Goal: Task Accomplishment & Management: Use online tool/utility

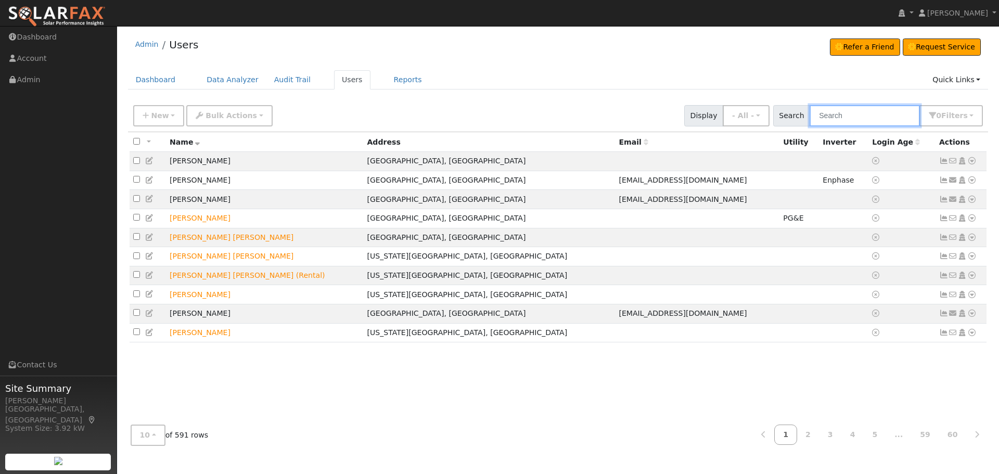
click at [882, 111] on input "text" at bounding box center [864, 115] width 110 height 21
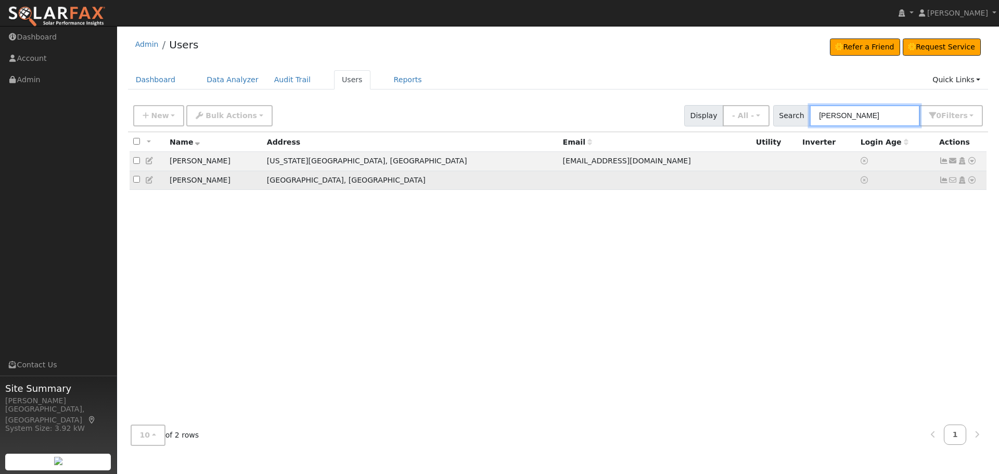
type input "[PERSON_NAME]"
click at [971, 184] on icon at bounding box center [971, 179] width 9 height 7
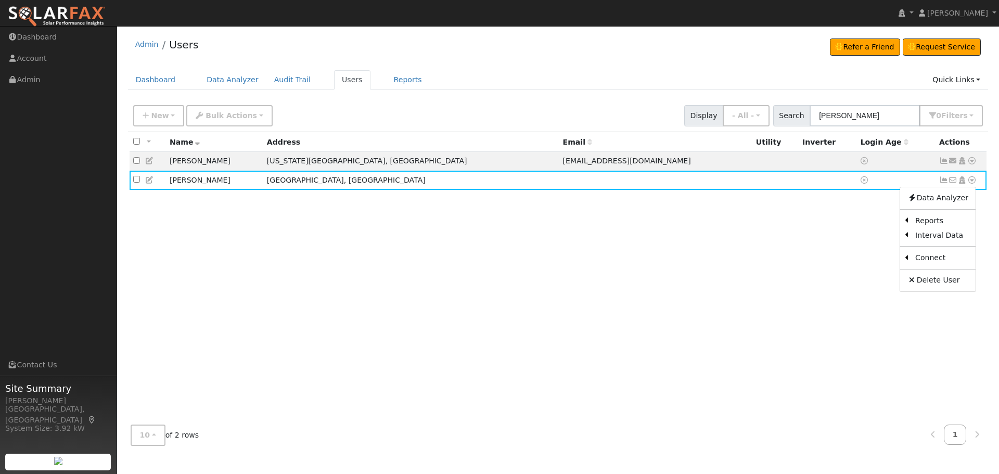
click at [0, 0] on link "Import From CSV" at bounding box center [0, 0] width 0 height 0
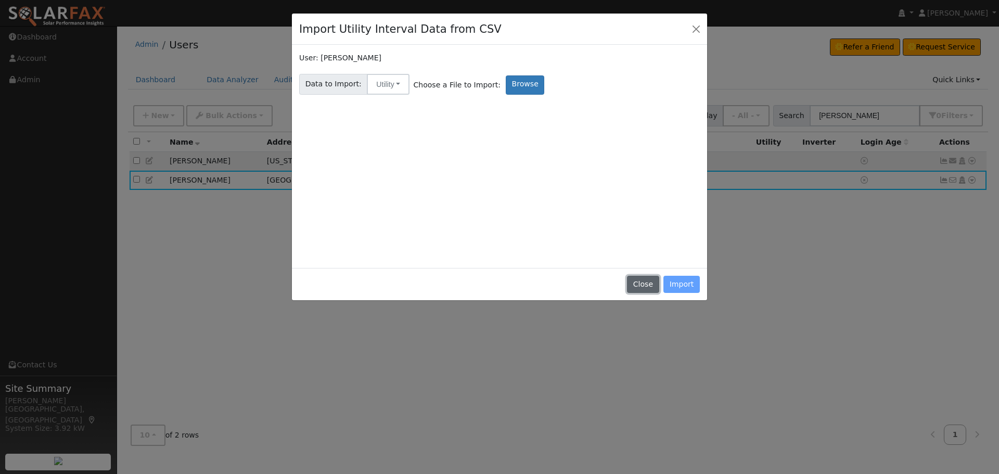
click at [651, 285] on button "Close" at bounding box center [643, 285] width 32 height 18
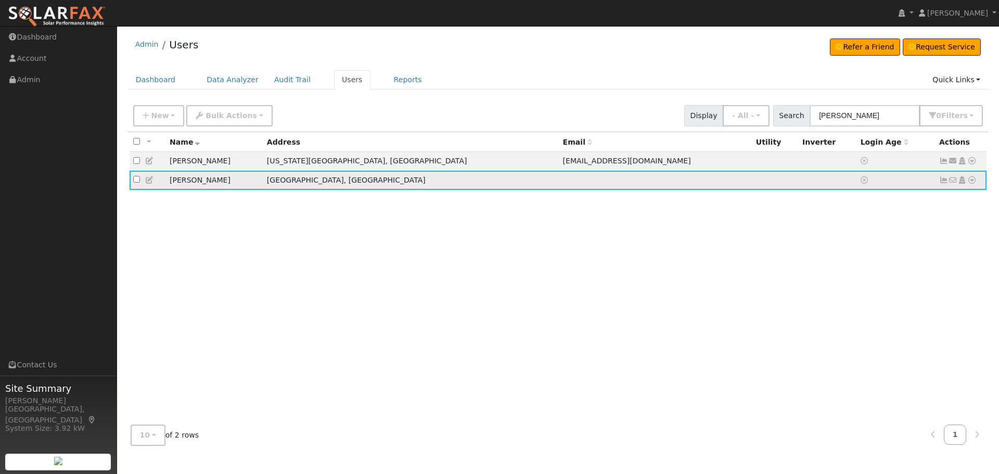
click at [974, 182] on icon at bounding box center [971, 179] width 9 height 7
click at [867, 262] on link "Utility" at bounding box center [864, 259] width 72 height 15
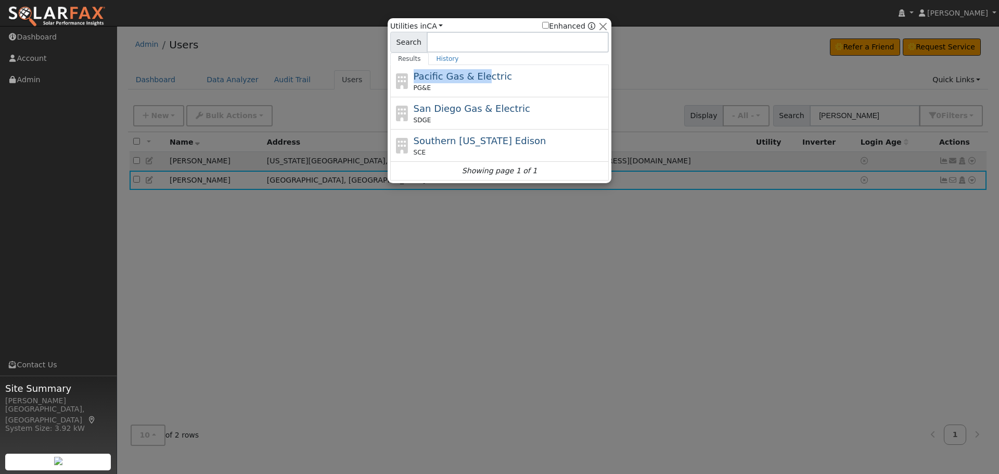
click at [478, 65] on div "Utilities in All Utilities CA All States AL AK AZ AR CA CO CT DE FL GA HI ID IL…" at bounding box center [499, 101] width 218 height 160
click at [476, 83] on div "Pacific Gas & Electric PG&E" at bounding box center [510, 80] width 193 height 23
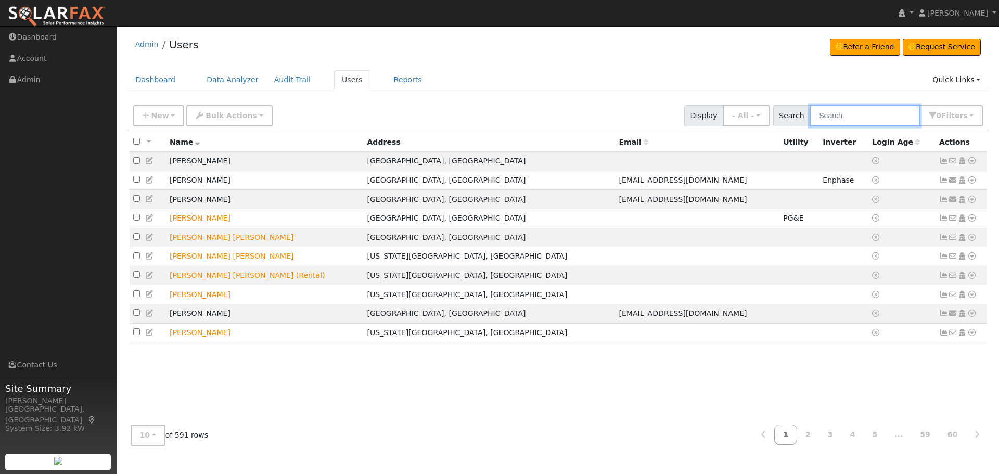
click at [873, 118] on input "text" at bounding box center [864, 115] width 110 height 21
type input "[PERSON_NAME]"
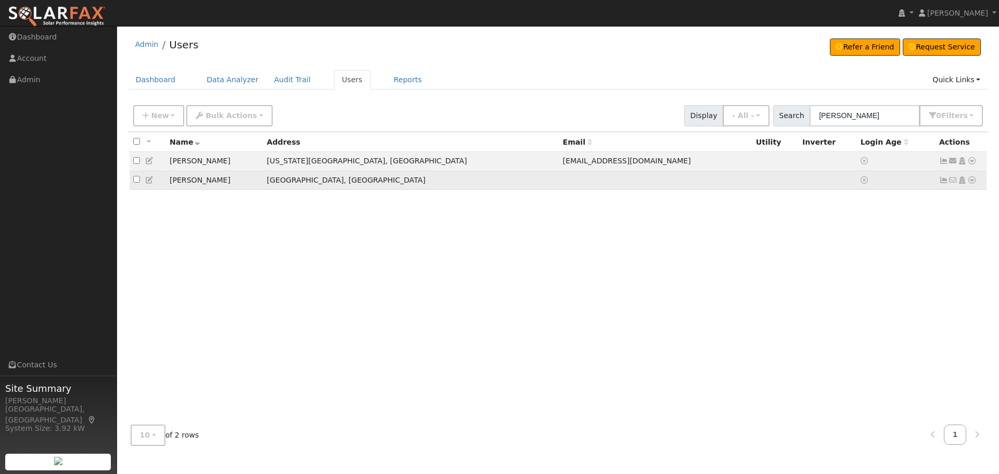
click at [974, 186] on link at bounding box center [971, 180] width 9 height 11
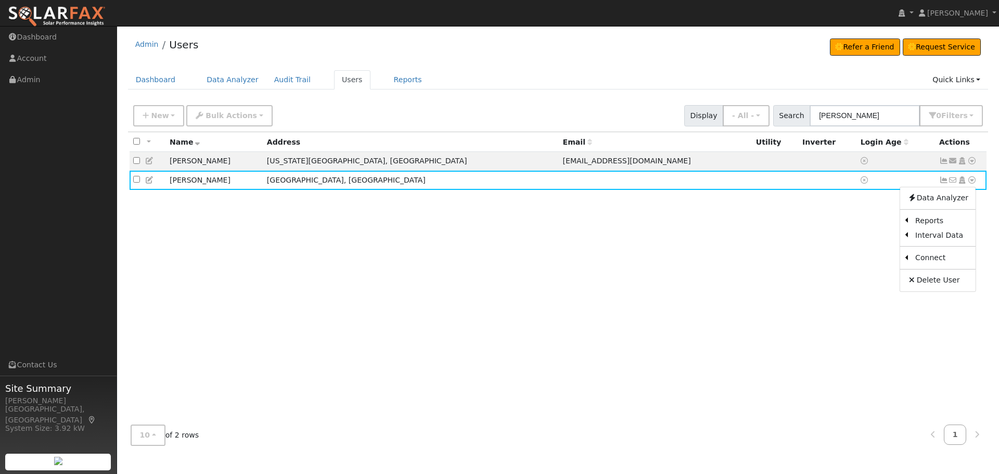
click at [0, 0] on link "Import From CSV" at bounding box center [0, 0] width 0 height 0
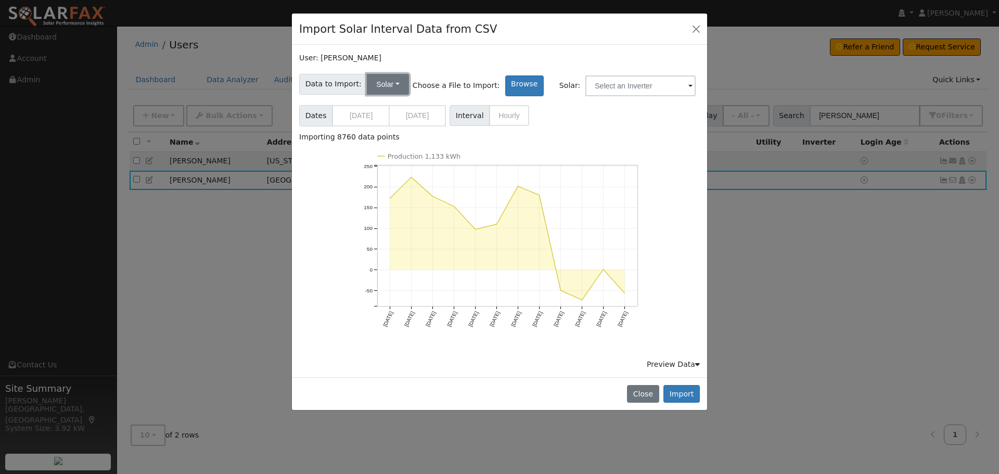
click at [392, 83] on button "Solar" at bounding box center [388, 84] width 42 height 21
click at [389, 111] on link "Utility" at bounding box center [396, 107] width 72 height 15
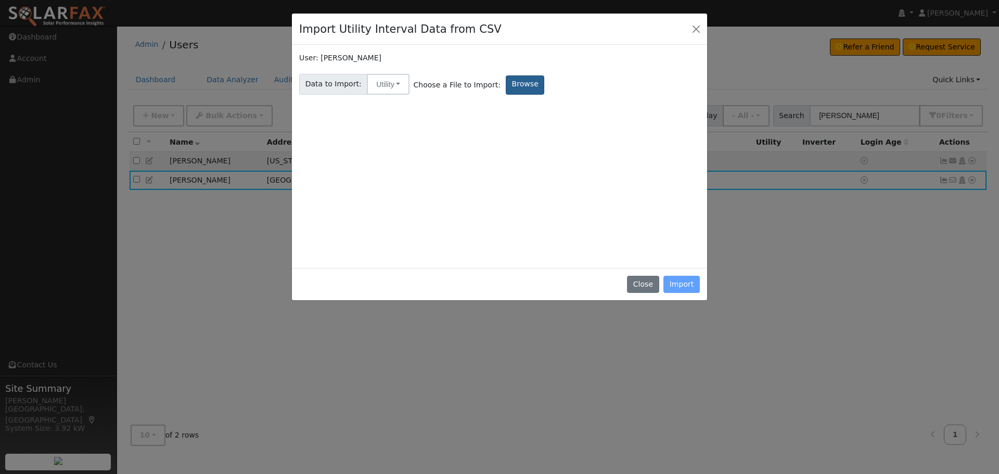
click at [506, 80] on label "Browse" at bounding box center [525, 84] width 38 height 19
click at [0, 0] on input "Browse" at bounding box center [0, 0] width 0 height 0
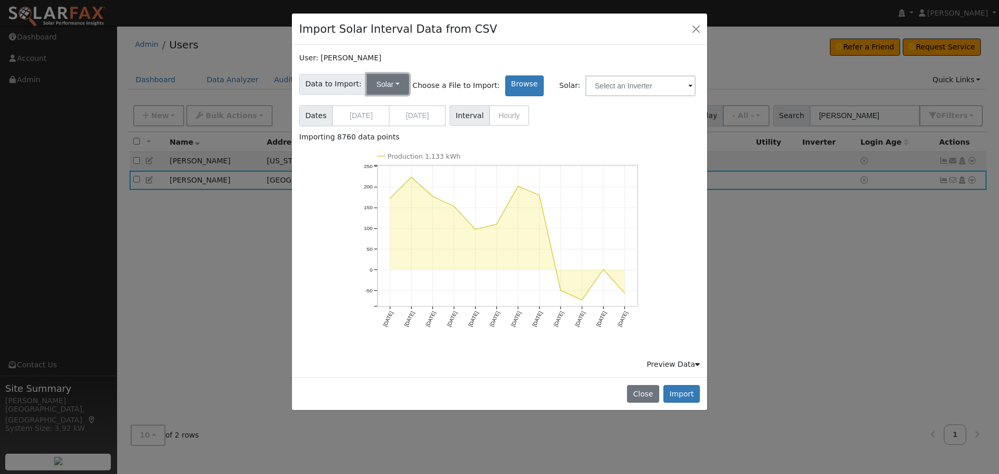
click at [383, 76] on button "Solar" at bounding box center [388, 84] width 42 height 21
click at [385, 102] on link "Utility" at bounding box center [396, 107] width 72 height 15
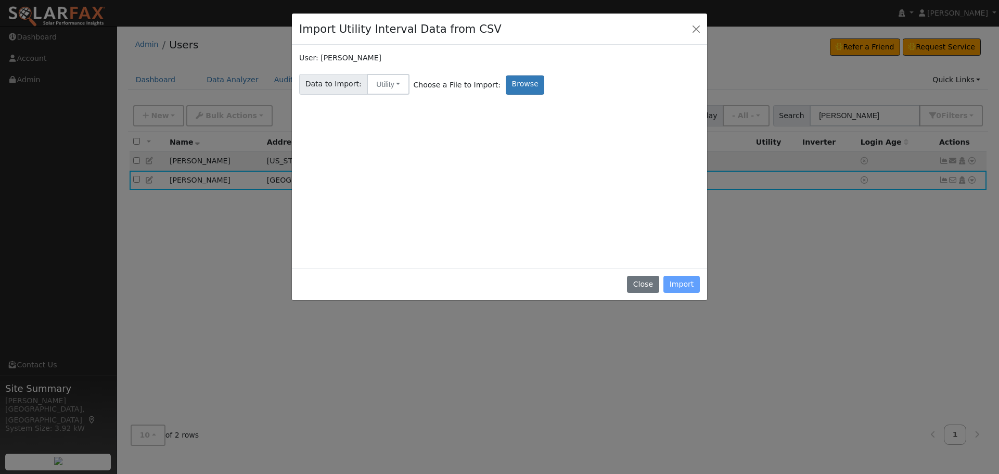
click at [385, 102] on div "User: [PERSON_NAME] Data to Import: Utility Utility Solar Choose a File to Impo…" at bounding box center [499, 157] width 401 height 208
click at [384, 87] on button "Utility" at bounding box center [388, 84] width 43 height 21
click at [384, 105] on link "Utility" at bounding box center [396, 107] width 72 height 15
click at [506, 85] on label "Browse" at bounding box center [525, 84] width 38 height 19
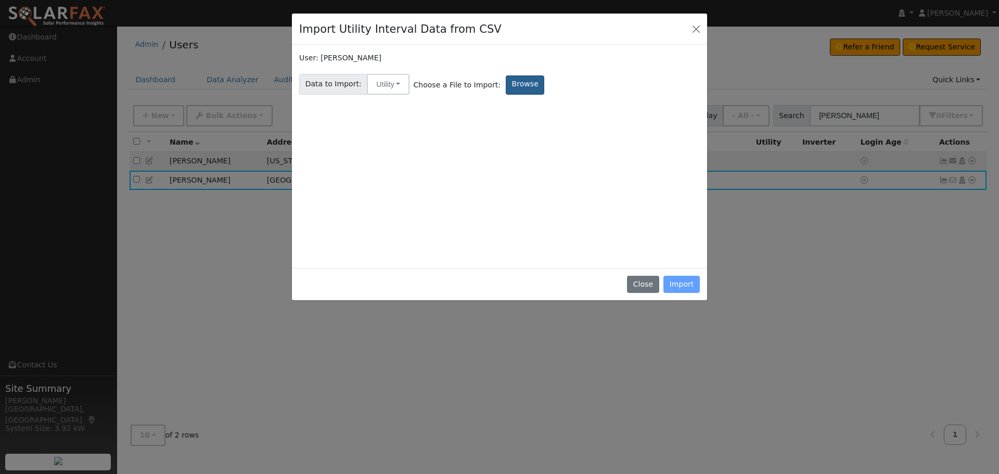
click at [0, 0] on input "Browse" at bounding box center [0, 0] width 0 height 0
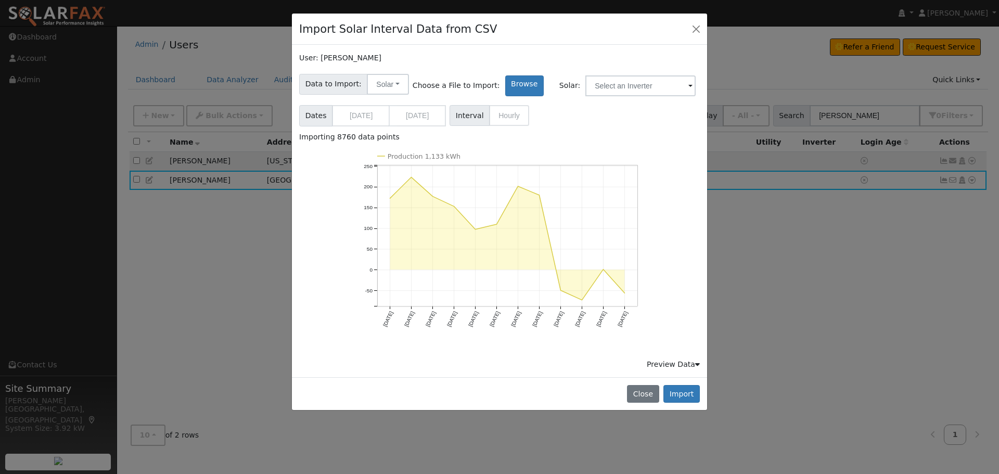
click at [672, 382] on div "Close Import" at bounding box center [499, 393] width 415 height 33
click at [673, 388] on button "Import" at bounding box center [681, 394] width 36 height 18
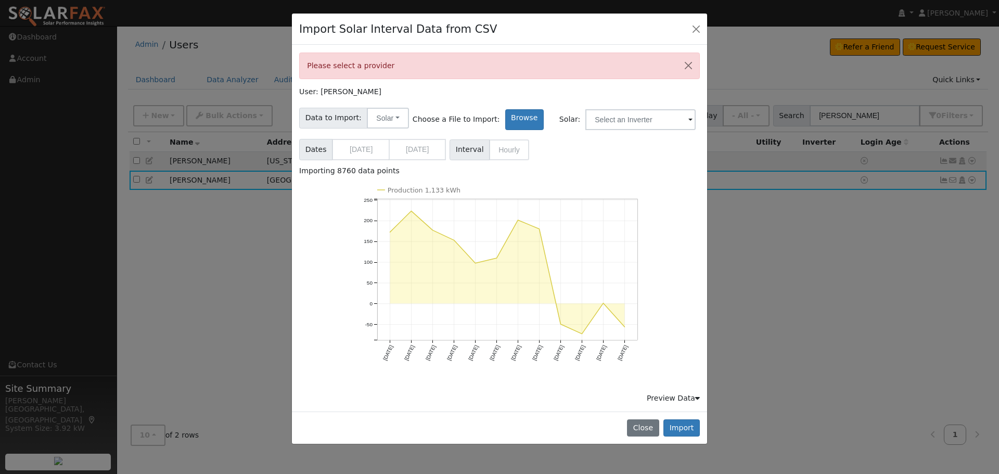
click at [682, 395] on div "Preview Data" at bounding box center [673, 398] width 53 height 11
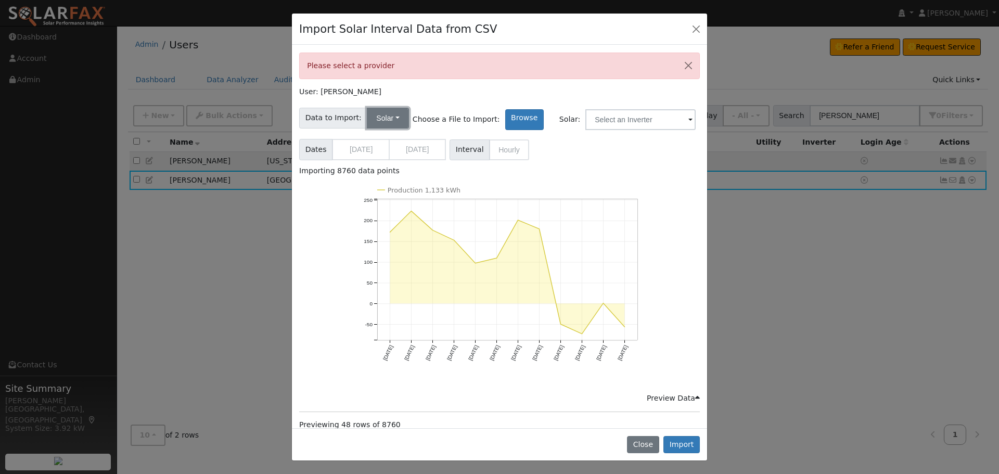
click at [384, 120] on button "Solar" at bounding box center [388, 118] width 42 height 21
click at [604, 114] on input "text" at bounding box center [640, 119] width 110 height 21
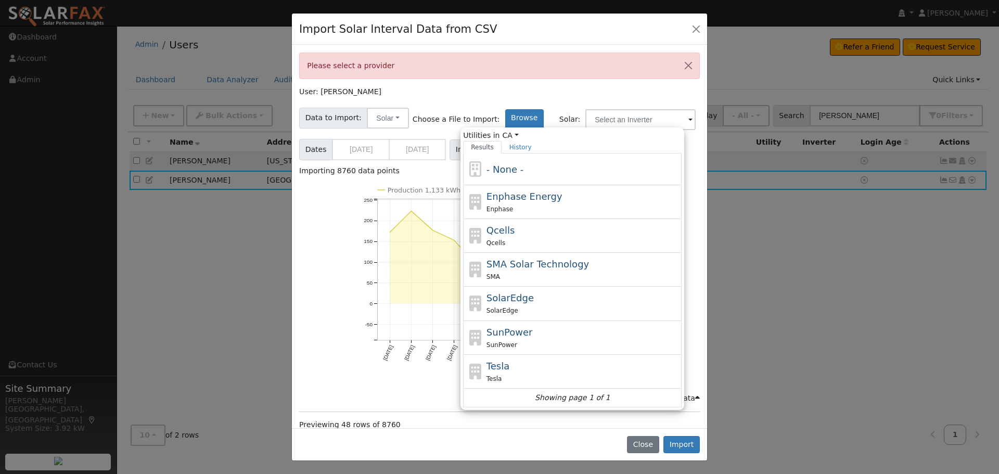
click at [470, 96] on div "User: [PERSON_NAME]" at bounding box center [499, 91] width 401 height 11
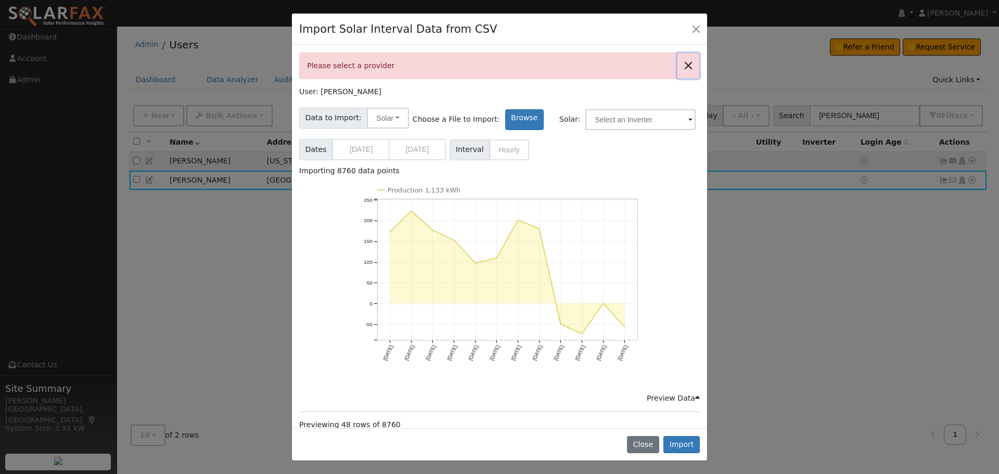
click at [683, 70] on button "Close" at bounding box center [688, 65] width 22 height 25
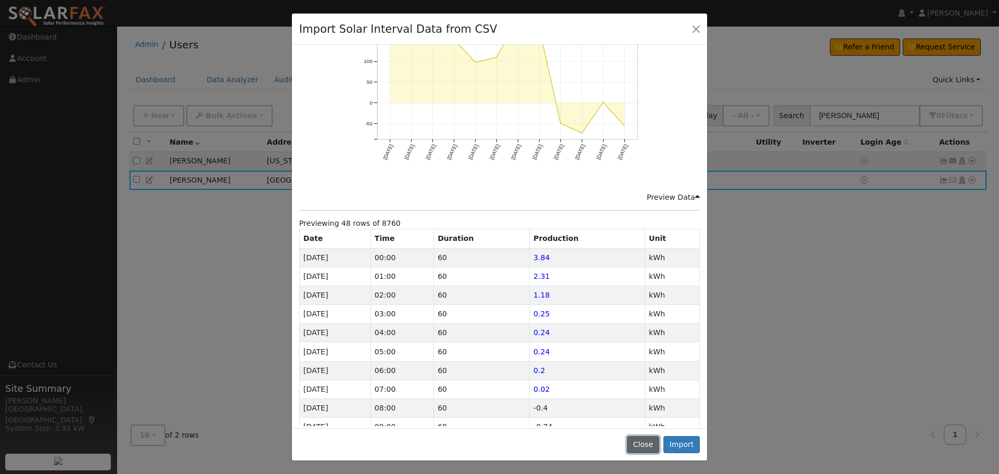
click at [641, 442] on button "Close" at bounding box center [643, 445] width 32 height 18
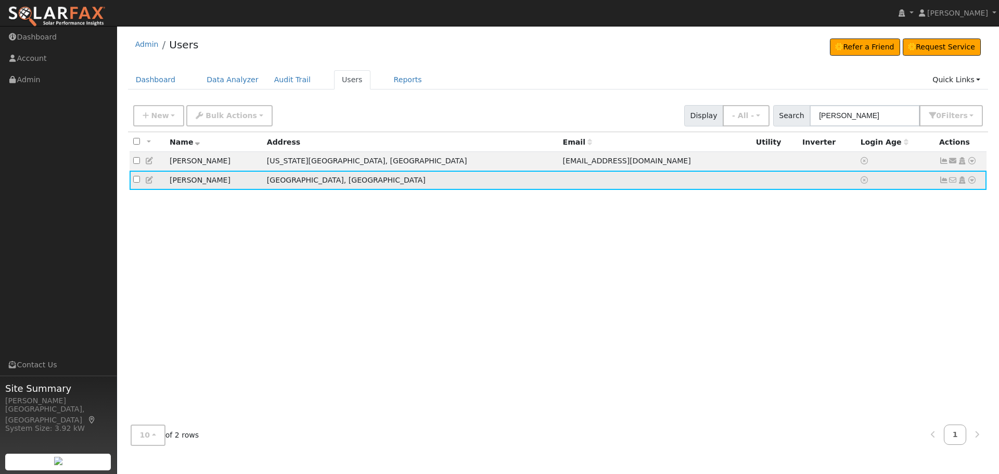
click at [969, 188] on td "No email address Send Email... Copy a Link Reset Password Open Access Data Anal…" at bounding box center [960, 180] width 51 height 19
click at [969, 184] on icon at bounding box center [971, 179] width 9 height 7
click at [865, 259] on link "Utility" at bounding box center [864, 259] width 72 height 15
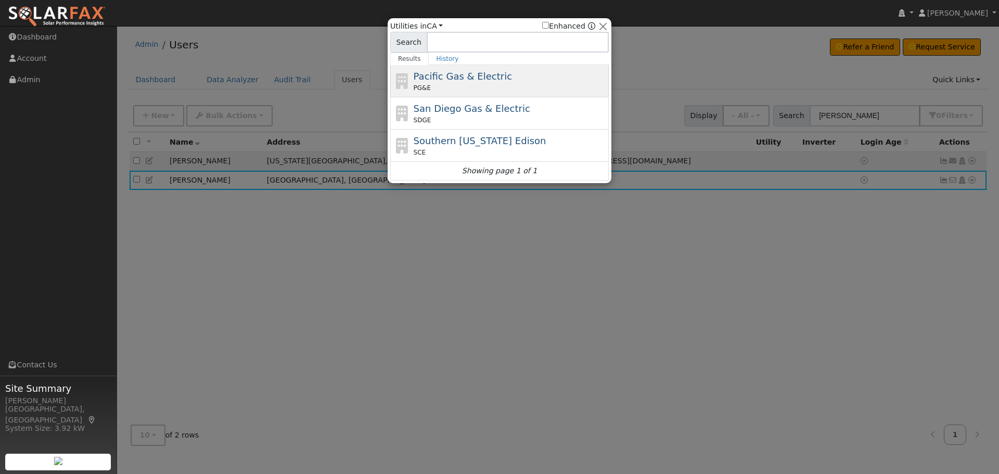
click at [473, 78] on span "Pacific Gas & Electric" at bounding box center [463, 76] width 98 height 11
